Goal: Task Accomplishment & Management: Use online tool/utility

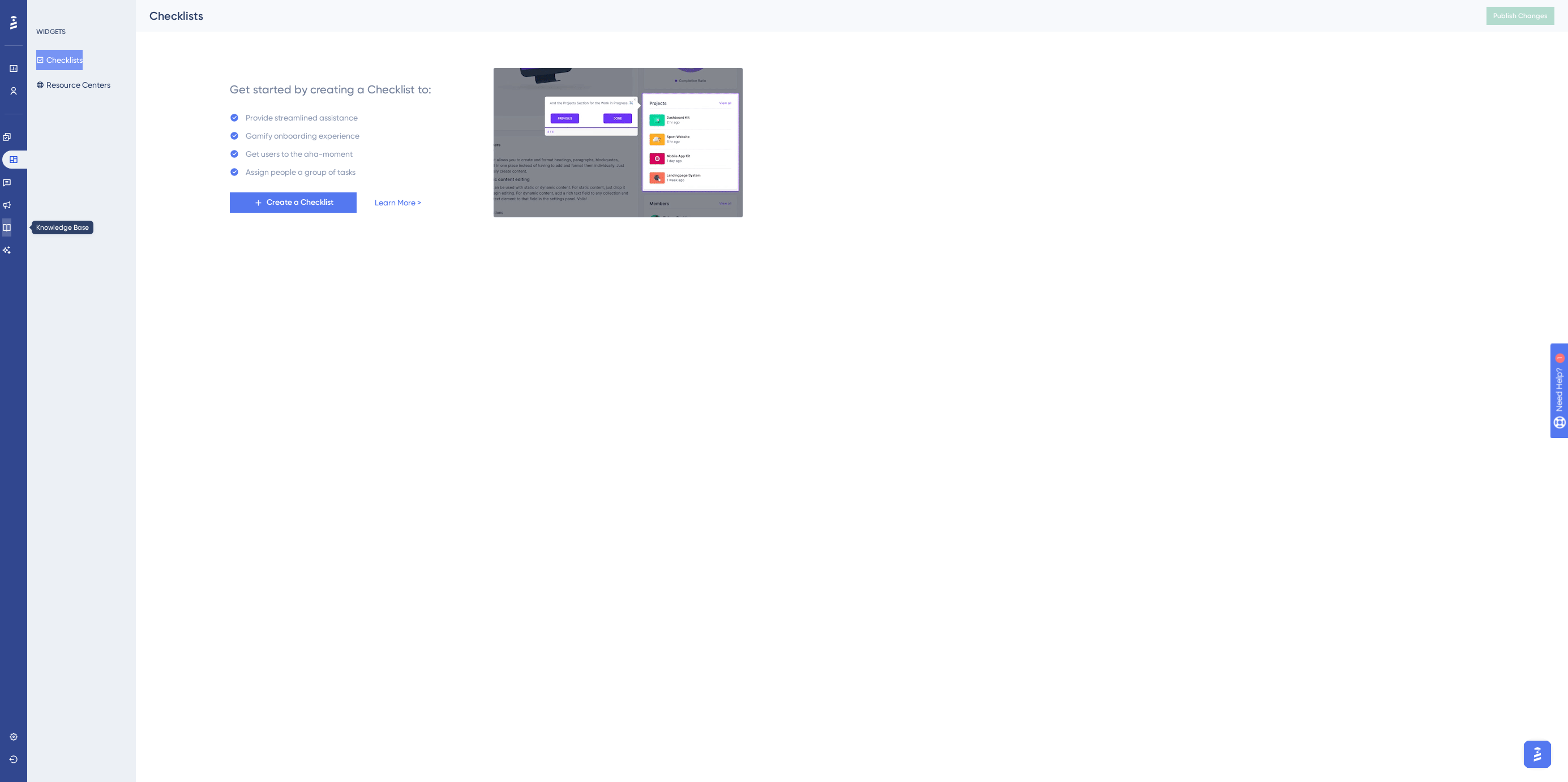
click at [9, 227] on icon at bounding box center [6, 227] width 9 height 9
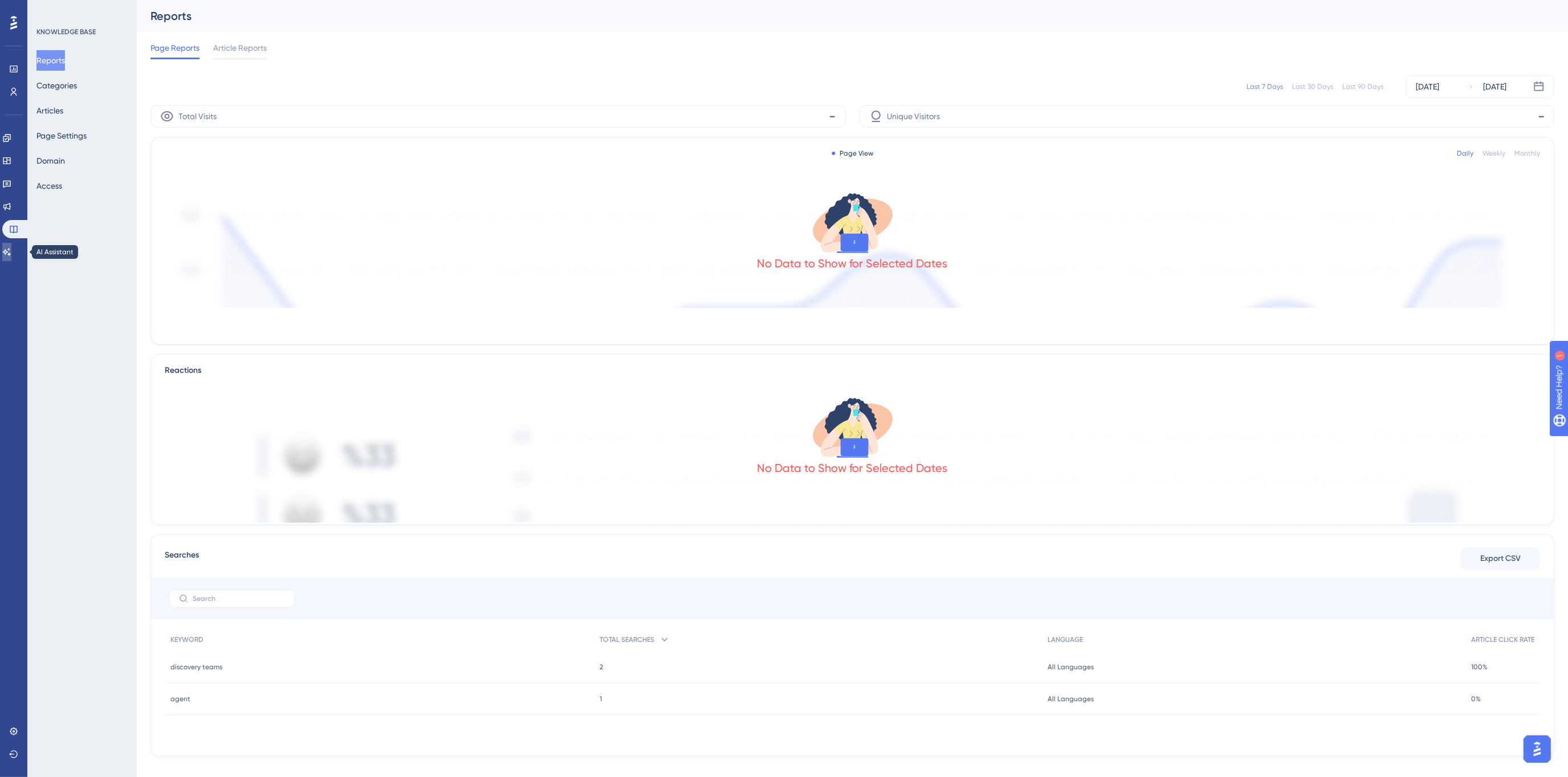
click at [10, 248] on icon at bounding box center [6, 252] width 9 height 9
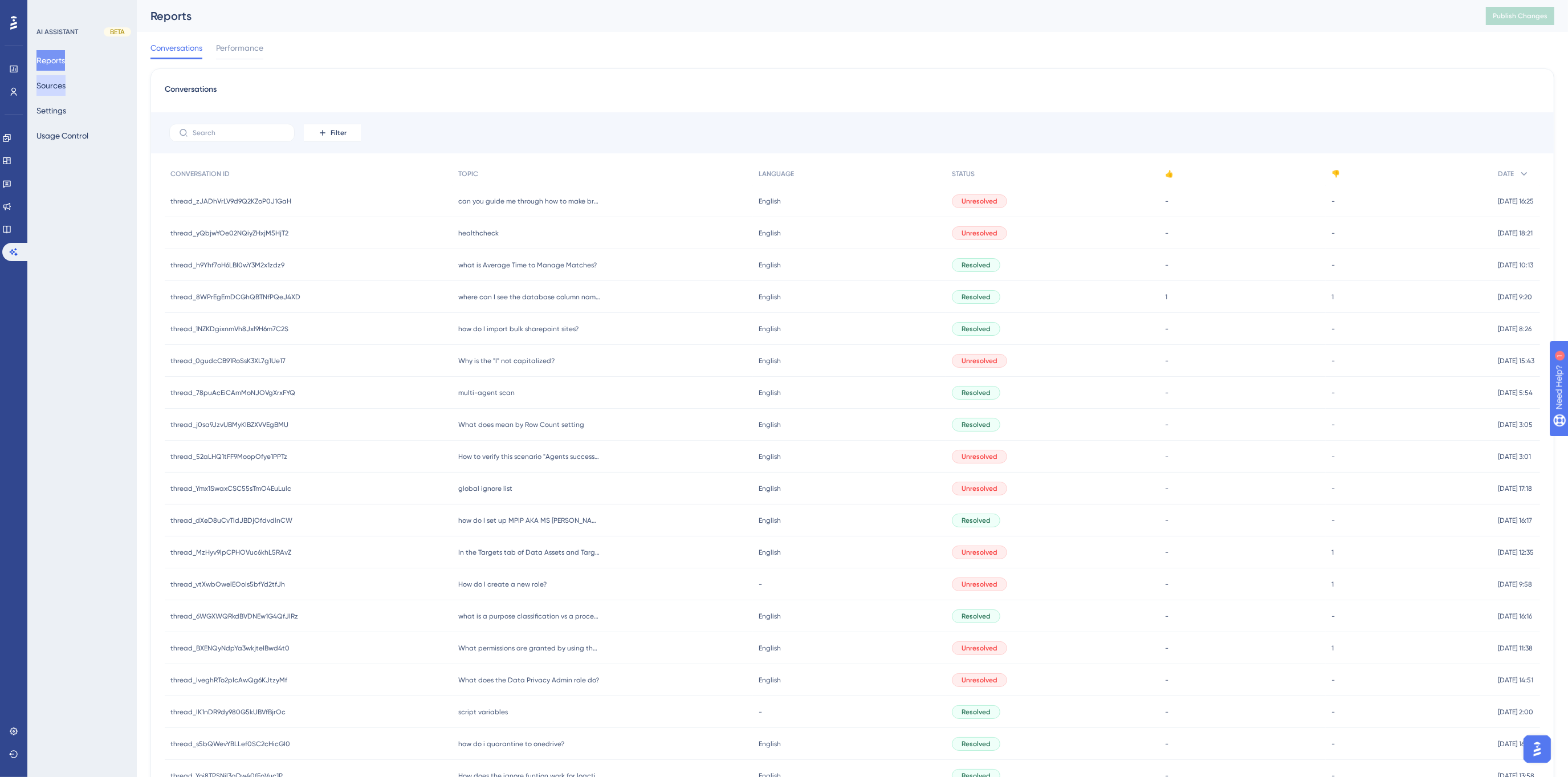
click at [62, 84] on button "Sources" at bounding box center [51, 85] width 29 height 20
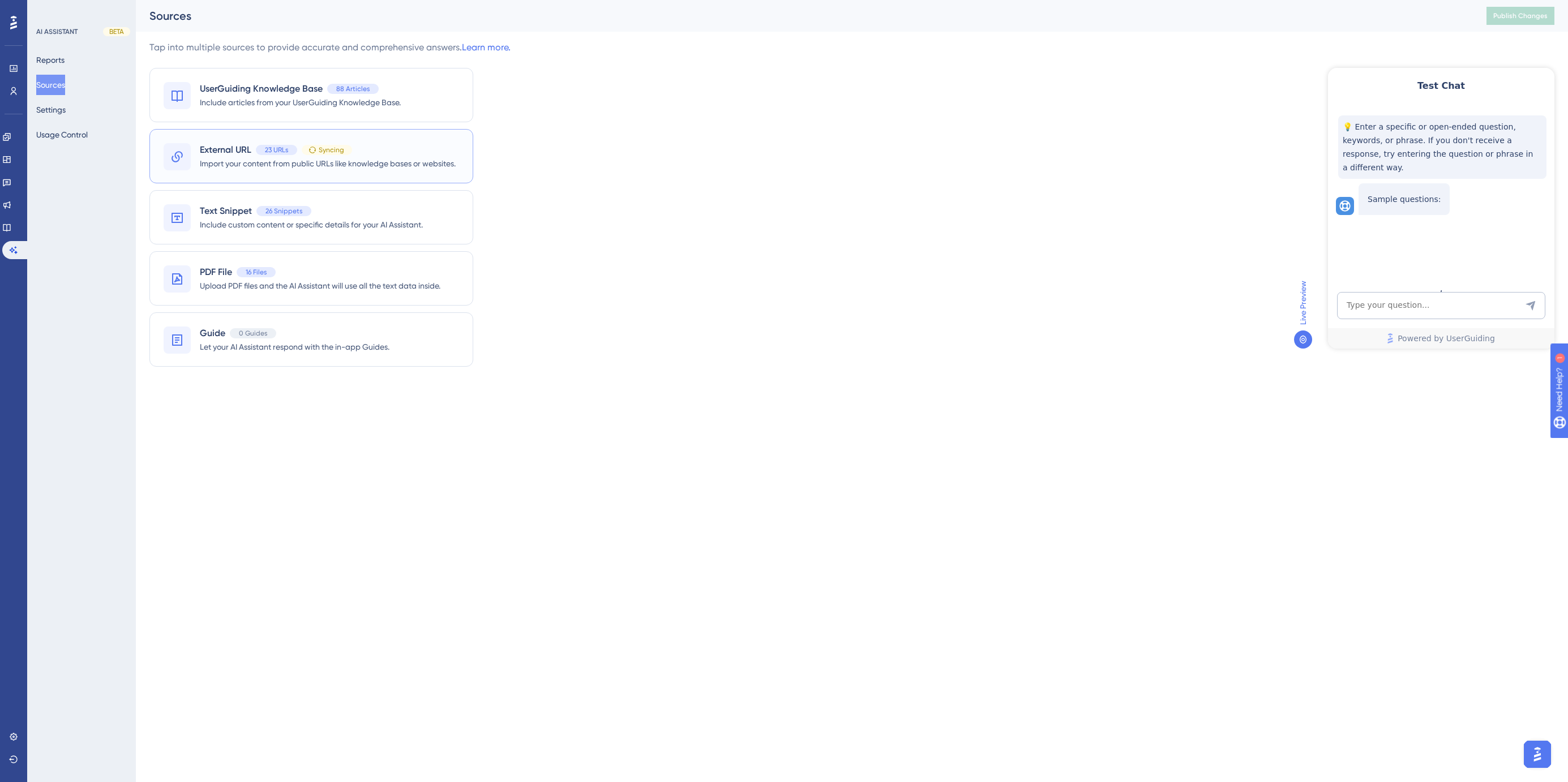
click at [211, 150] on span "External URL" at bounding box center [226, 150] width 51 height 14
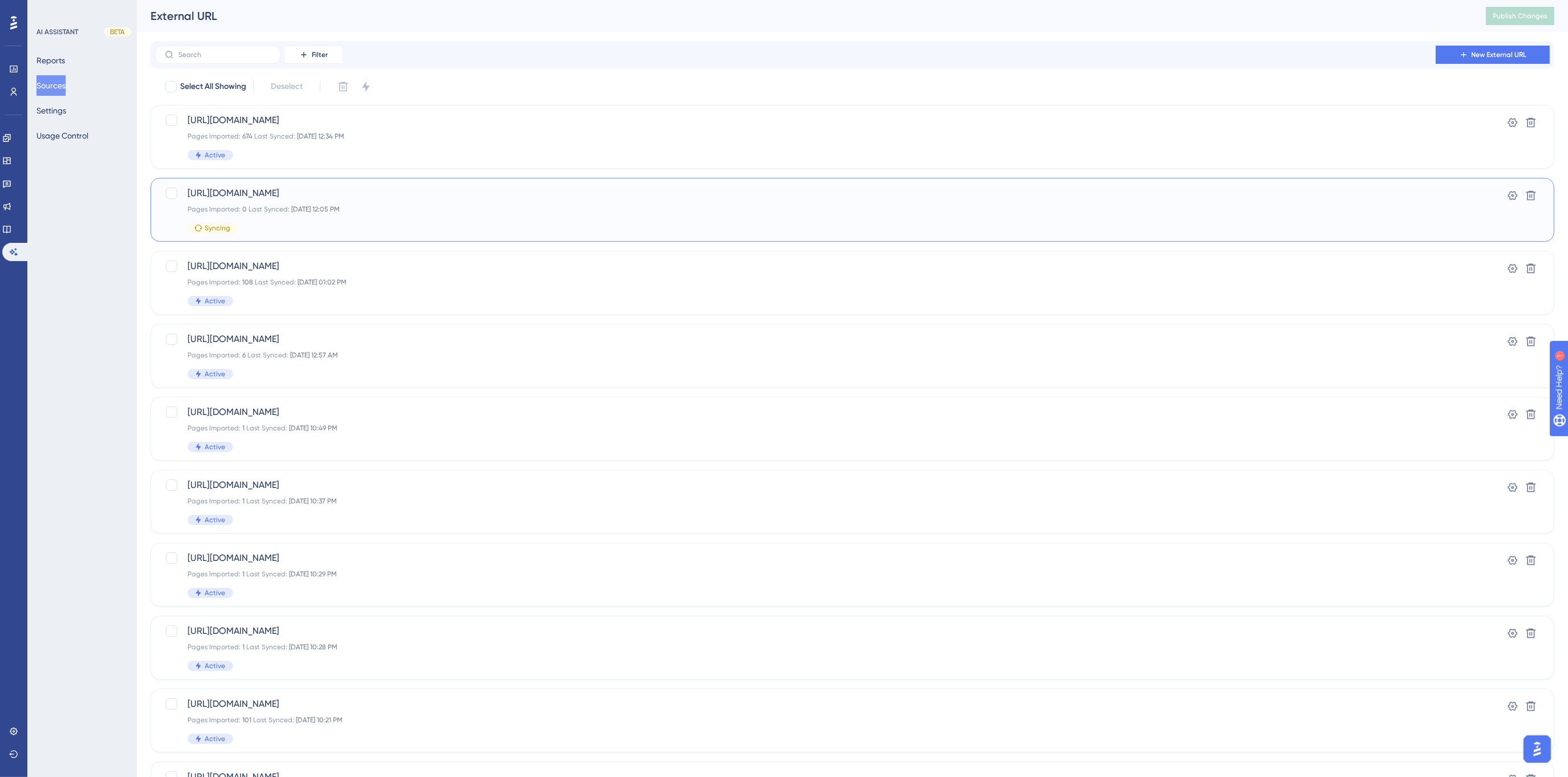
click at [226, 200] on div "[URL][DOMAIN_NAME] Pages Imported: 0 Last Synced: [DATE] 12:05 PM Syncing" at bounding box center [807, 210] width 1239 height 47
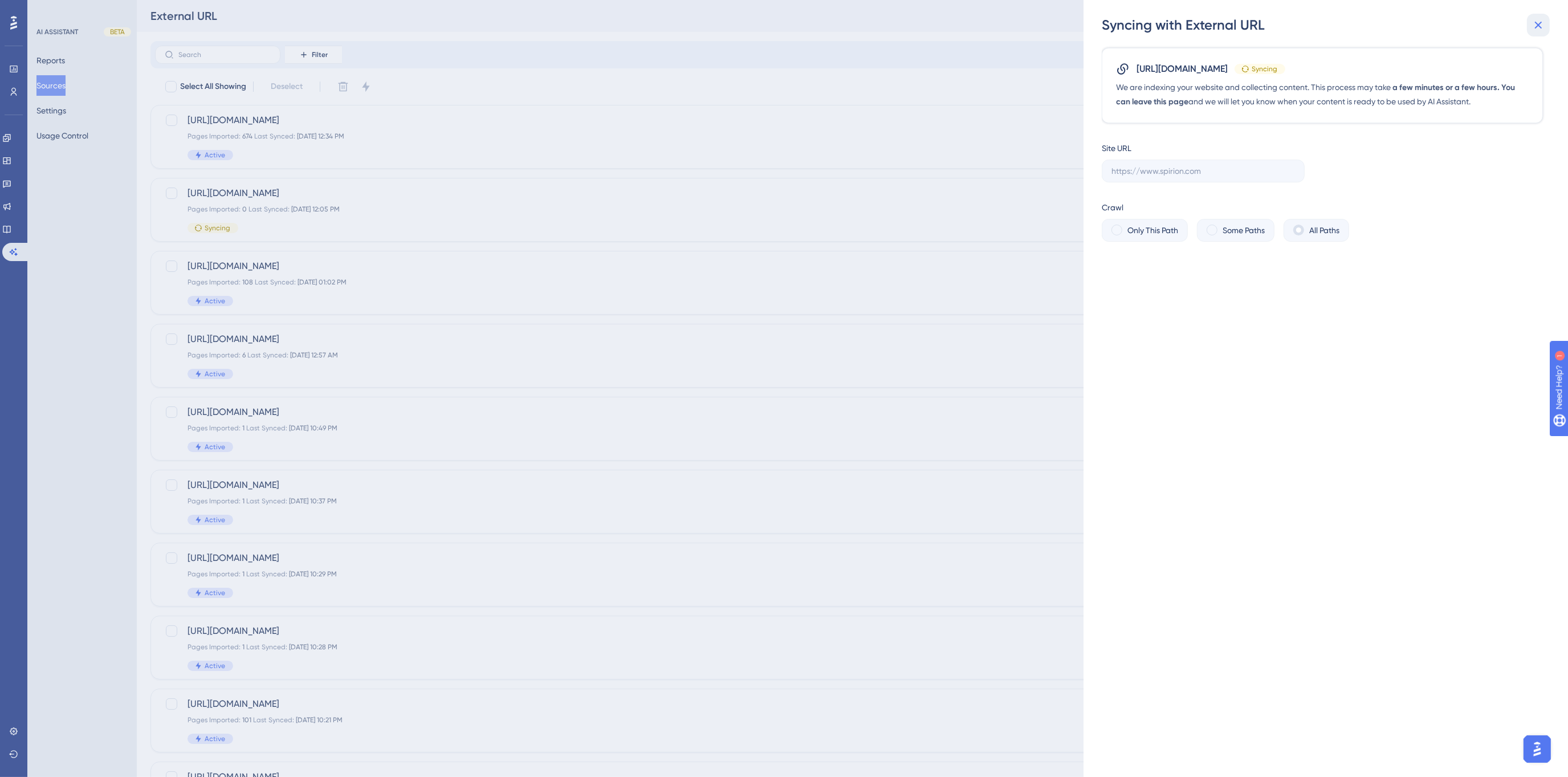
click at [1537, 23] on icon at bounding box center [1539, 25] width 14 height 14
